Goal: Check status

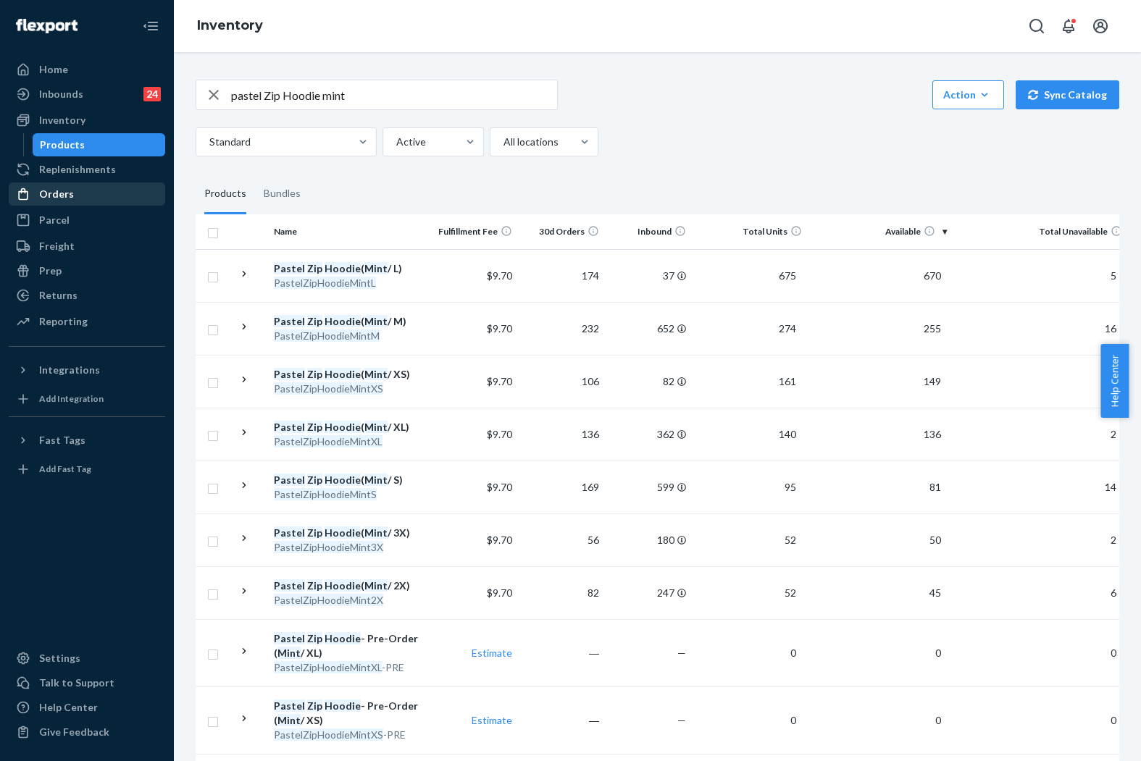
click at [61, 187] on div "Orders" at bounding box center [56, 194] width 35 height 14
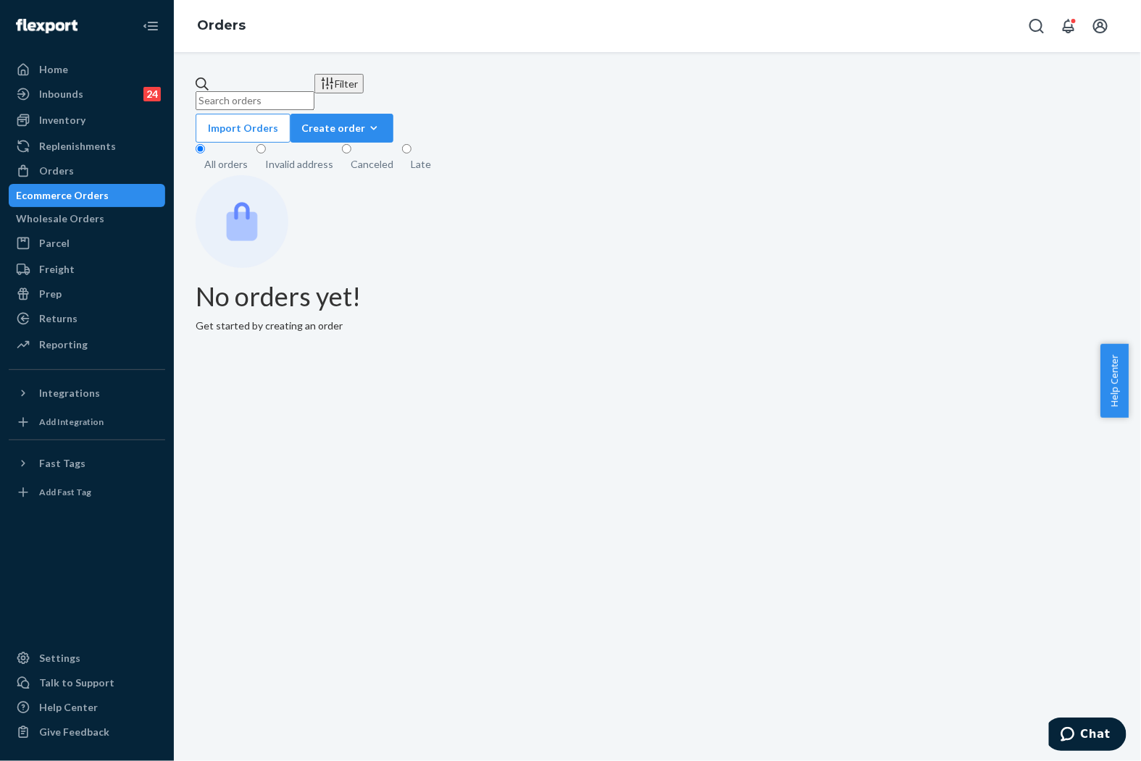
click at [310, 98] on input "text" at bounding box center [255, 100] width 119 height 19
paste input "255128169"
type input "255128169"
paste input "255128169"
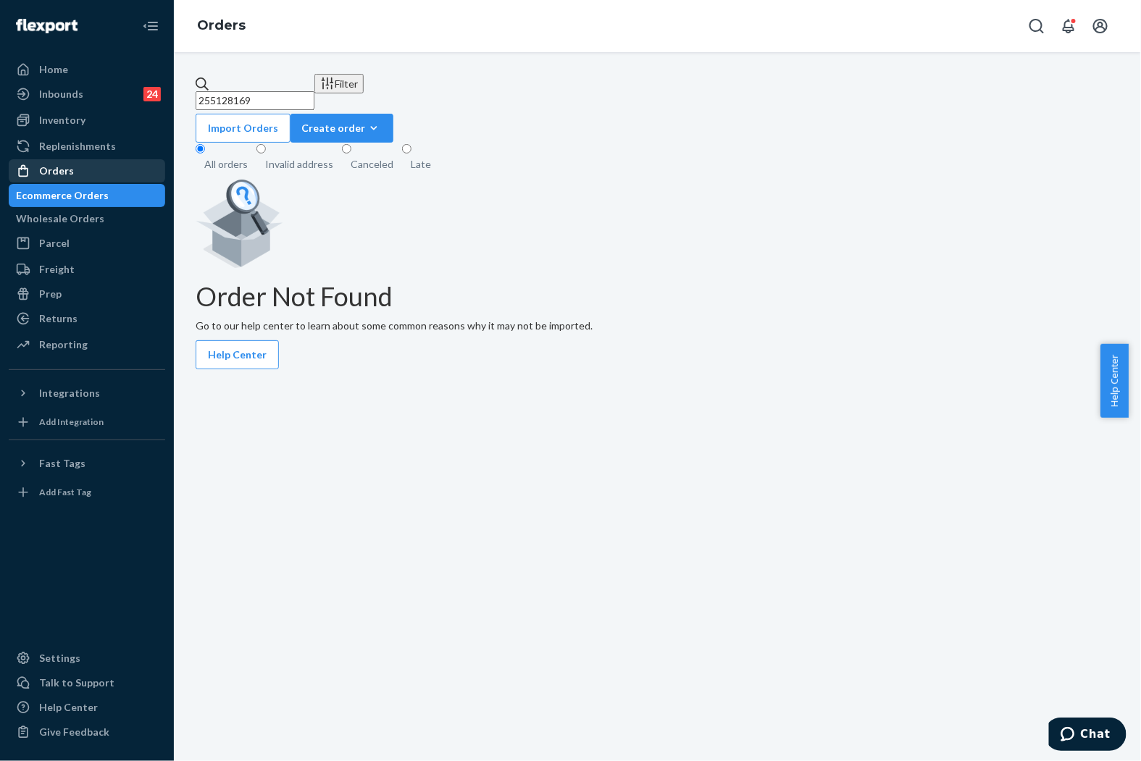
type input "255128169"
click at [85, 165] on div "Orders" at bounding box center [87, 171] width 154 height 20
click at [301, 91] on input "255128169" at bounding box center [255, 100] width 119 height 19
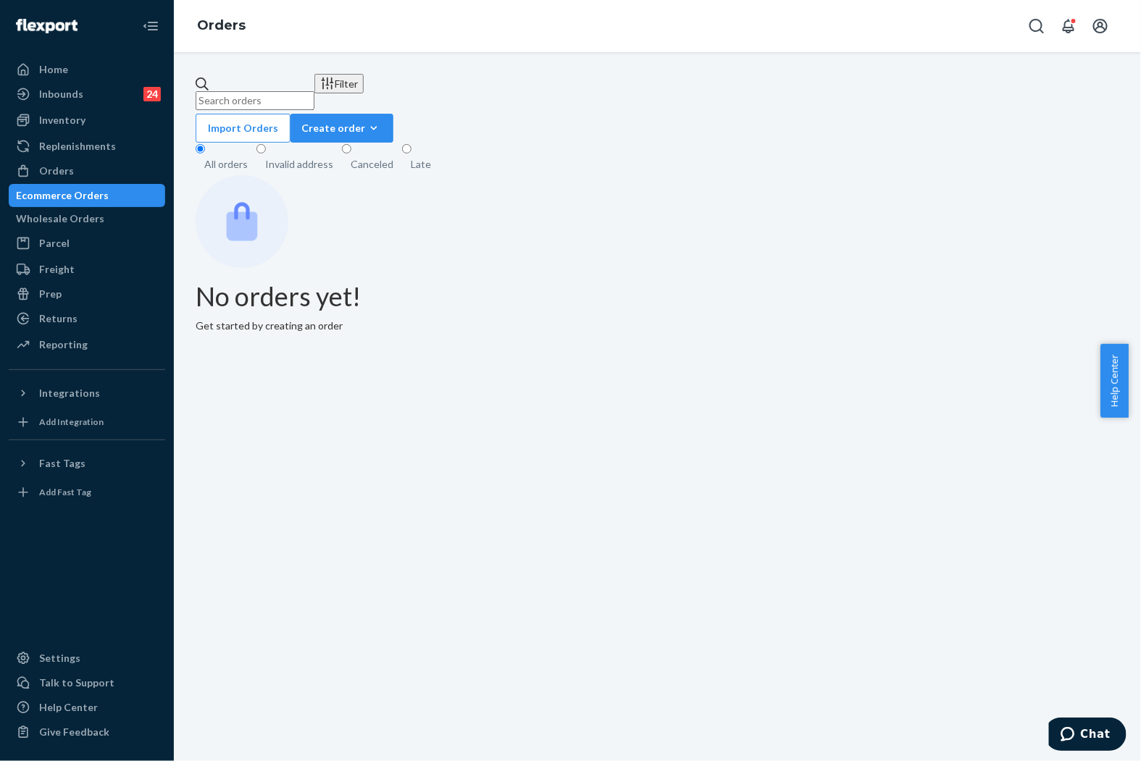
click at [301, 91] on input "text" at bounding box center [255, 100] width 119 height 19
paste input "255128169"
type input "255128169"
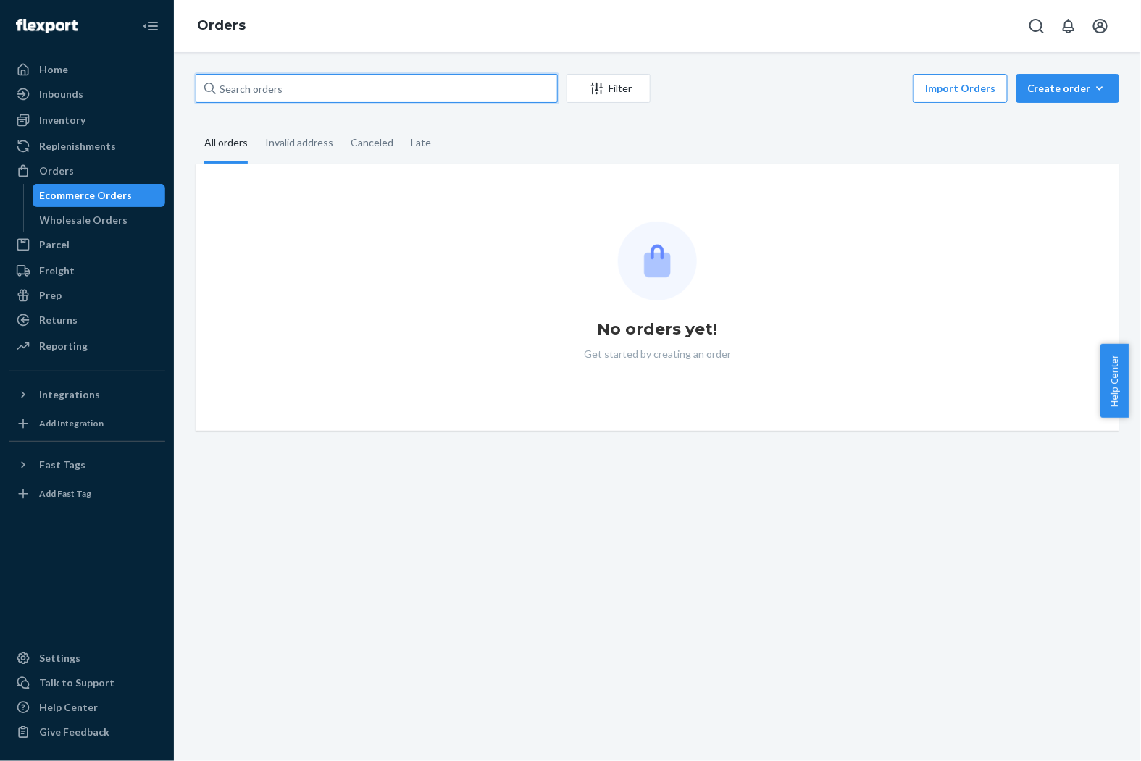
click at [313, 95] on input "text" at bounding box center [377, 88] width 362 height 29
paste input "255128169"
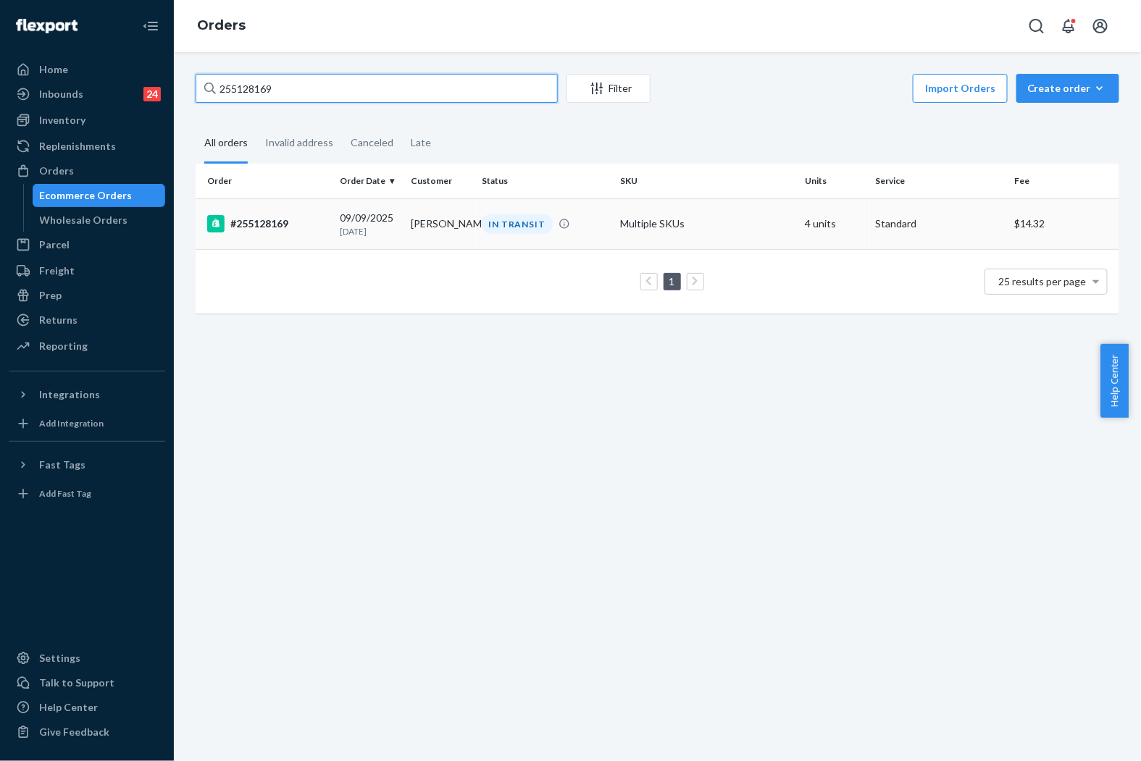
type input "255128169"
click at [488, 214] on div "IN TRANSIT" at bounding box center [517, 224] width 71 height 20
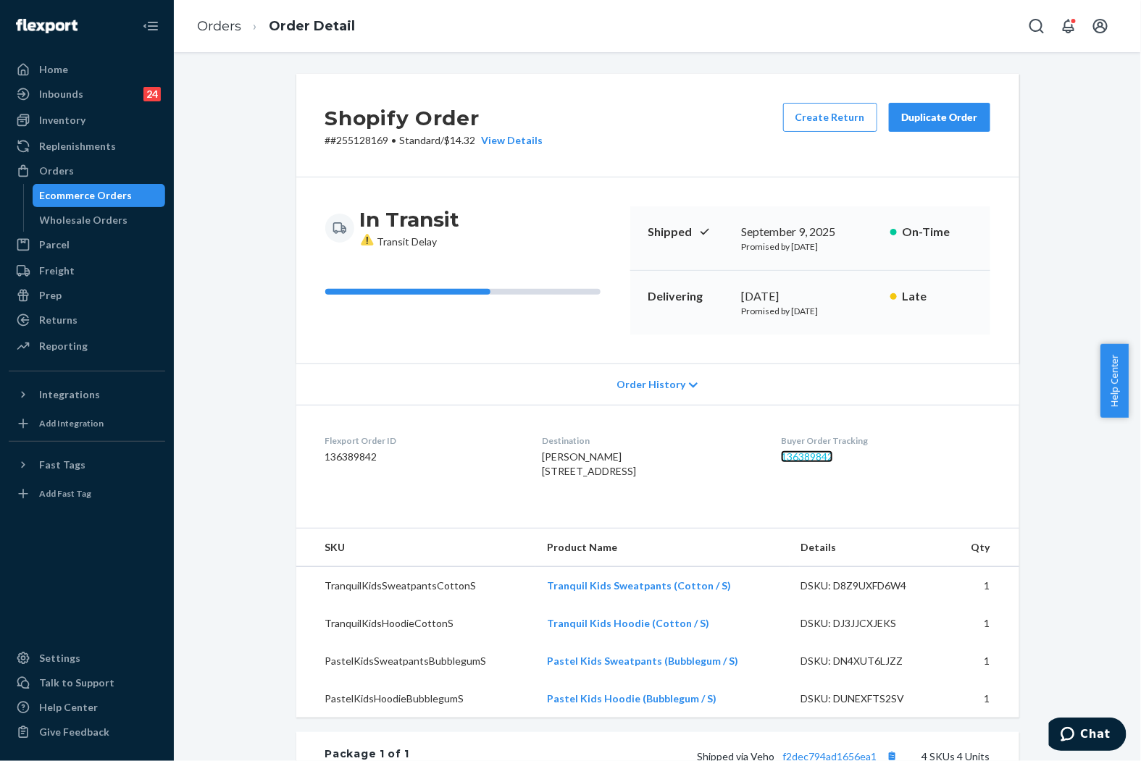
click at [813, 453] on link "136389842" at bounding box center [807, 456] width 52 height 12
